Goal: Information Seeking & Learning: Find specific fact

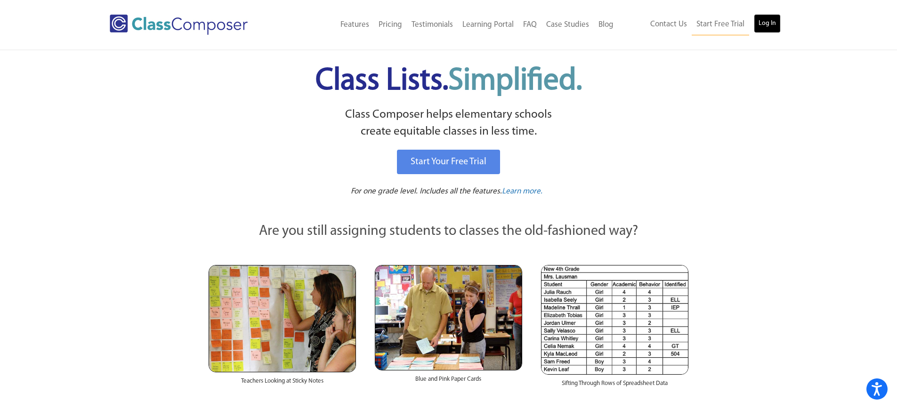
click at [769, 27] on link "Log In" at bounding box center [767, 23] width 27 height 19
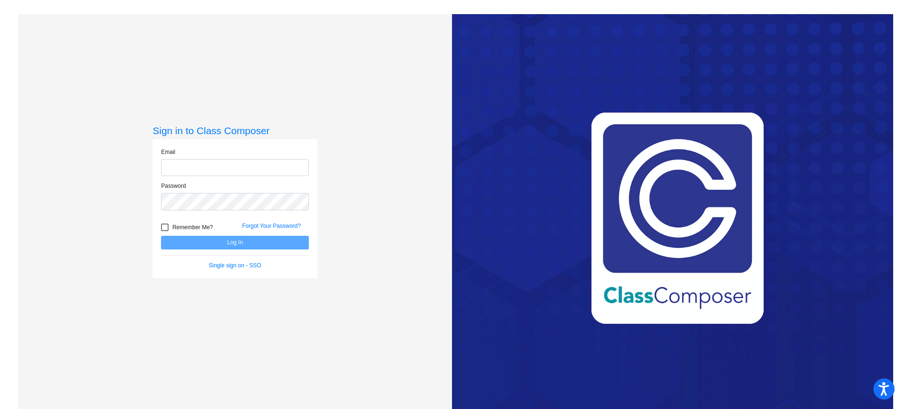
type input "jboston@swsdk6.com"
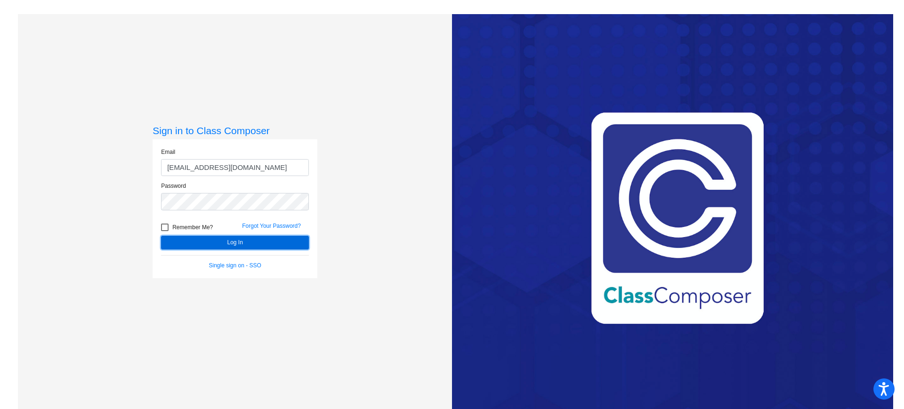
click at [231, 243] on button "Log In" at bounding box center [235, 243] width 148 height 14
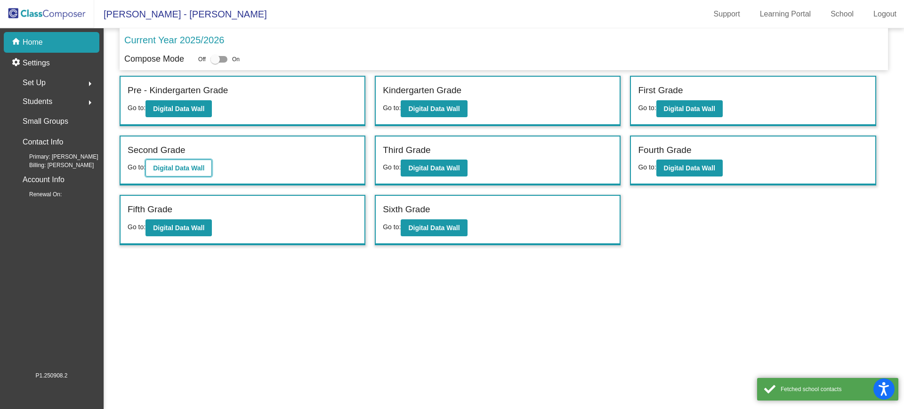
click at [193, 176] on button "Digital Data Wall" at bounding box center [178, 168] width 66 height 17
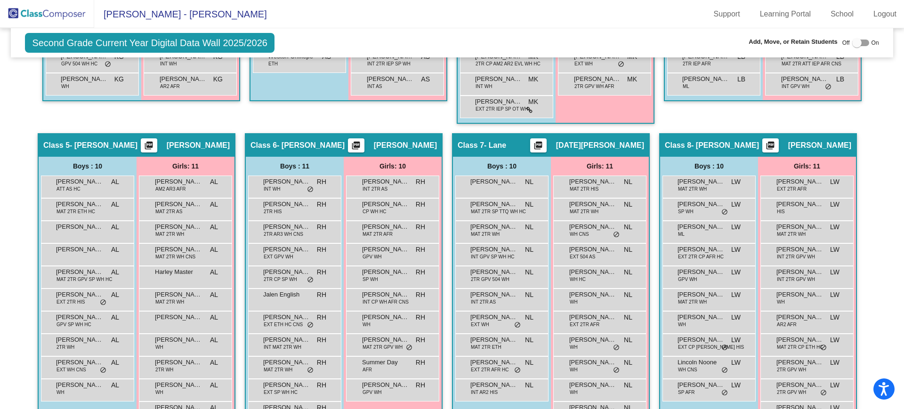
scroll to position [659, 0]
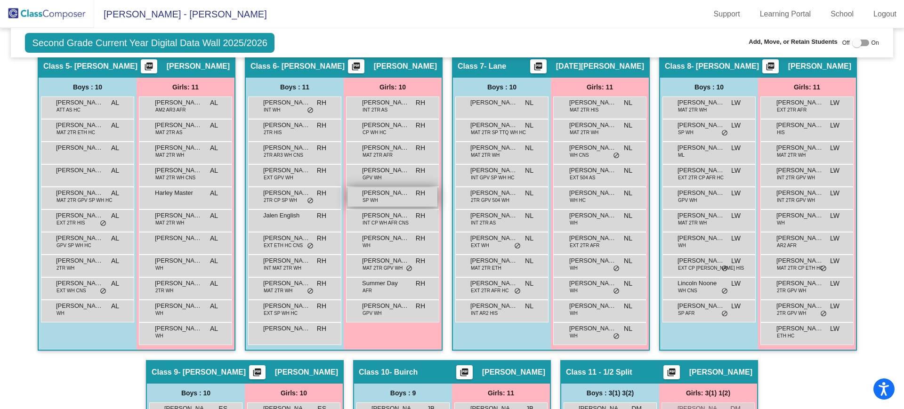
click at [387, 191] on span "Gabriella Hilditch" at bounding box center [385, 192] width 47 height 9
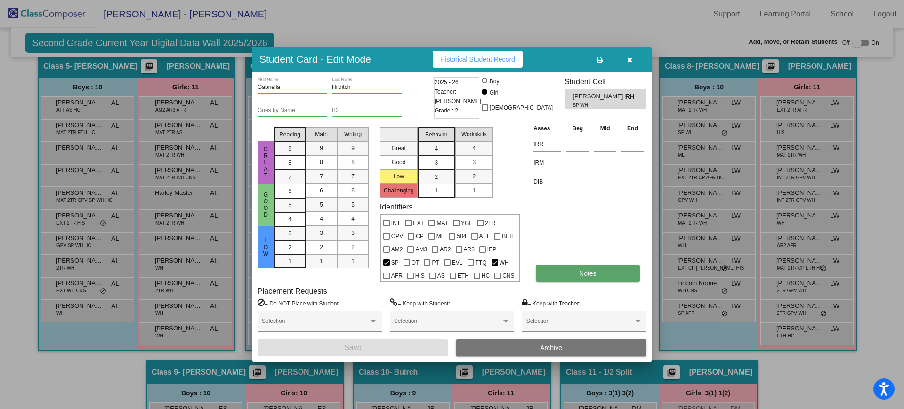
click at [609, 272] on button "Notes" at bounding box center [588, 273] width 104 height 17
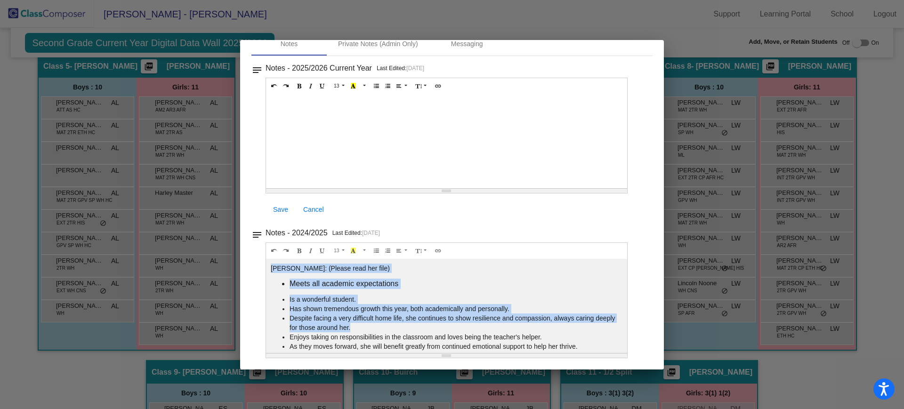
scroll to position [8, 0]
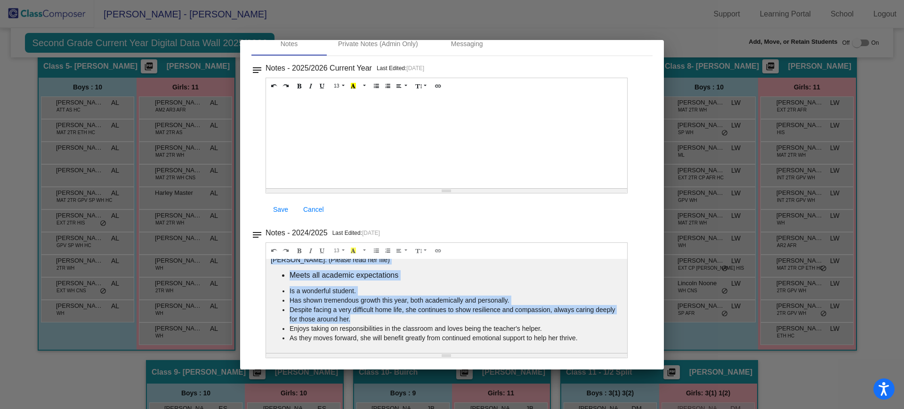
drag, startPoint x: 272, startPoint y: 268, endPoint x: 581, endPoint y: 340, distance: 317.6
click at [581, 340] on div "Gabriella: (Please read her file) Meets all academic expectations Is a wonderfu…" at bounding box center [446, 306] width 361 height 94
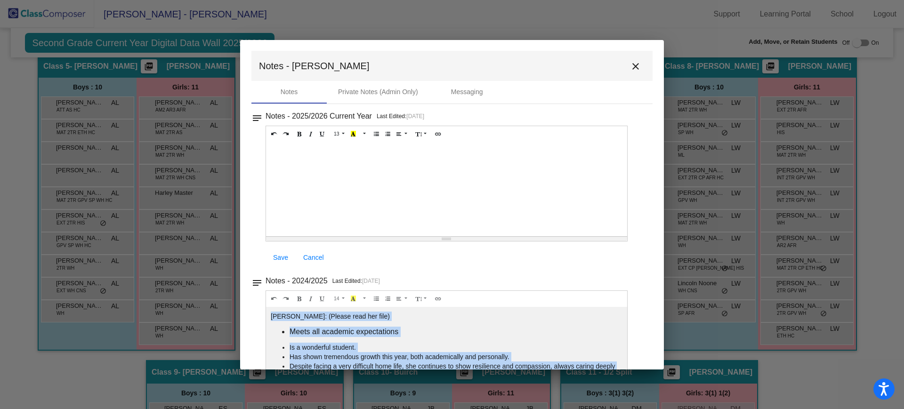
scroll to position [0, 0]
click at [630, 69] on mat-icon "close" at bounding box center [635, 66] width 11 height 11
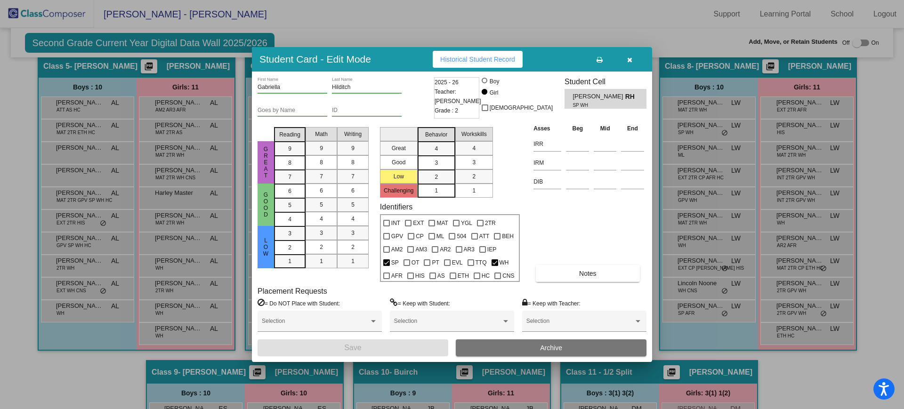
click at [630, 60] on icon "button" at bounding box center [629, 60] width 5 height 7
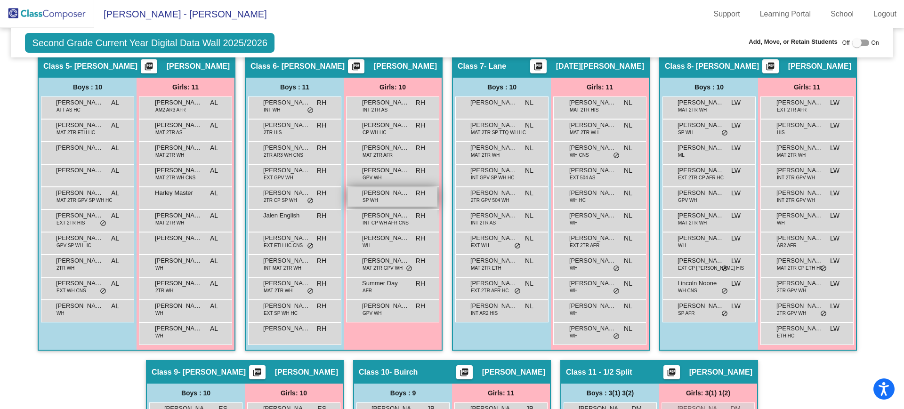
click at [392, 194] on span "Gabriella Hilditch" at bounding box center [385, 192] width 47 height 9
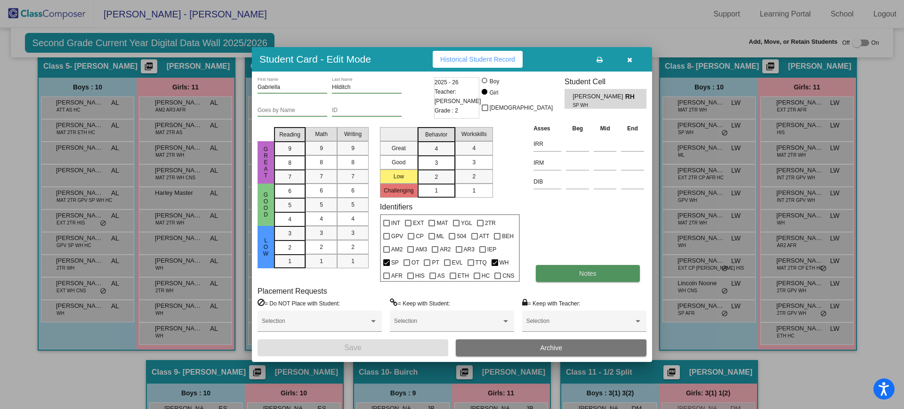
click at [567, 274] on button "Notes" at bounding box center [588, 273] width 104 height 17
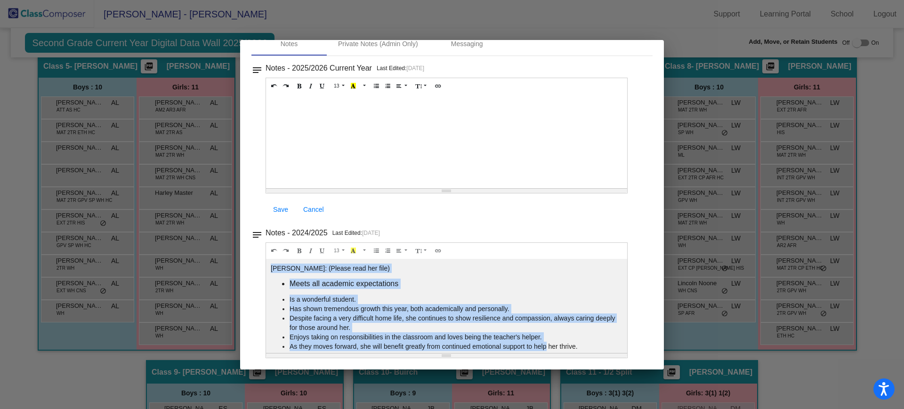
scroll to position [8, 0]
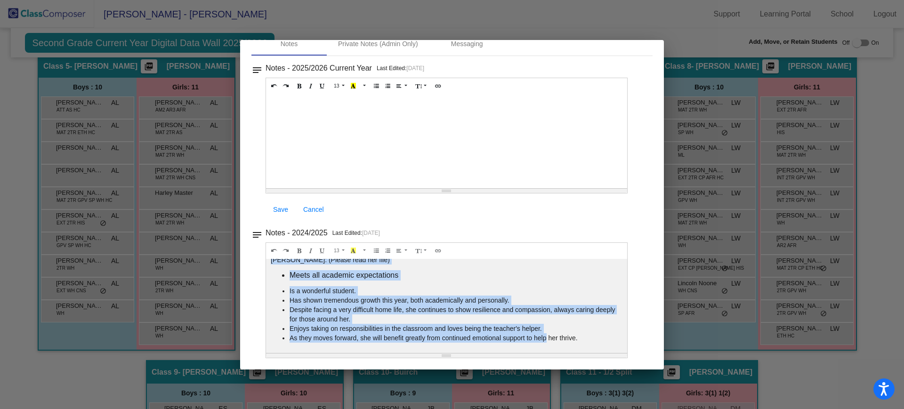
drag, startPoint x: 272, startPoint y: 267, endPoint x: 599, endPoint y: 345, distance: 336.7
click at [599, 345] on div "Gabriella: (Please read her file) Meets all academic expectations Is a wonderfu…" at bounding box center [446, 306] width 361 height 94
copy div "Gabriella: (Please read her file) Meets all academic expectations Is a wonderfu…"
